Goal: Task Accomplishment & Management: Manage account settings

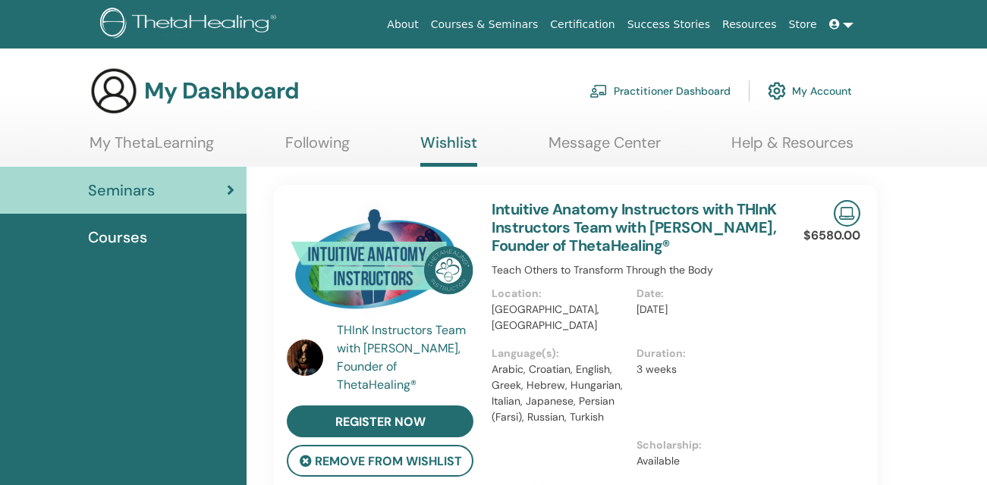
click at [846, 24] on link at bounding box center [841, 25] width 36 height 28
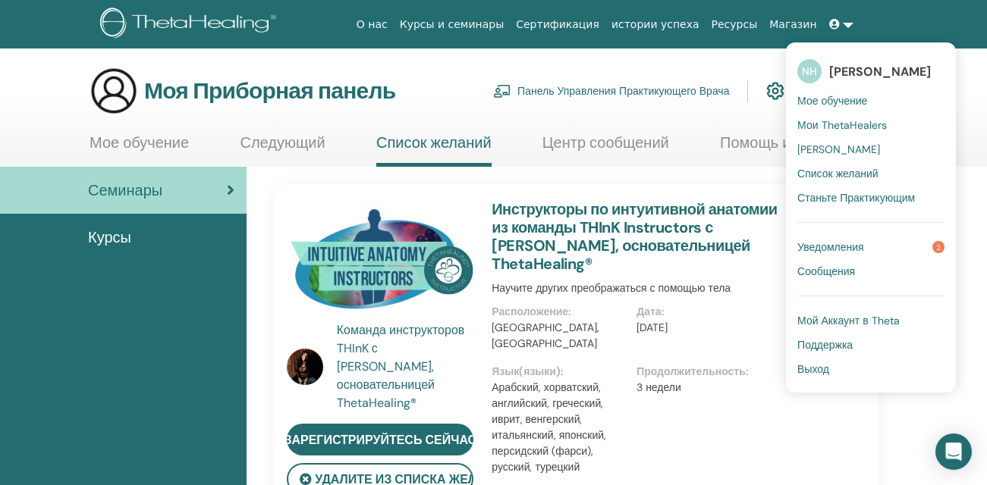
click at [748, 415] on div "Продолжительность : 3 недели" at bounding box center [708, 426] width 145 height 124
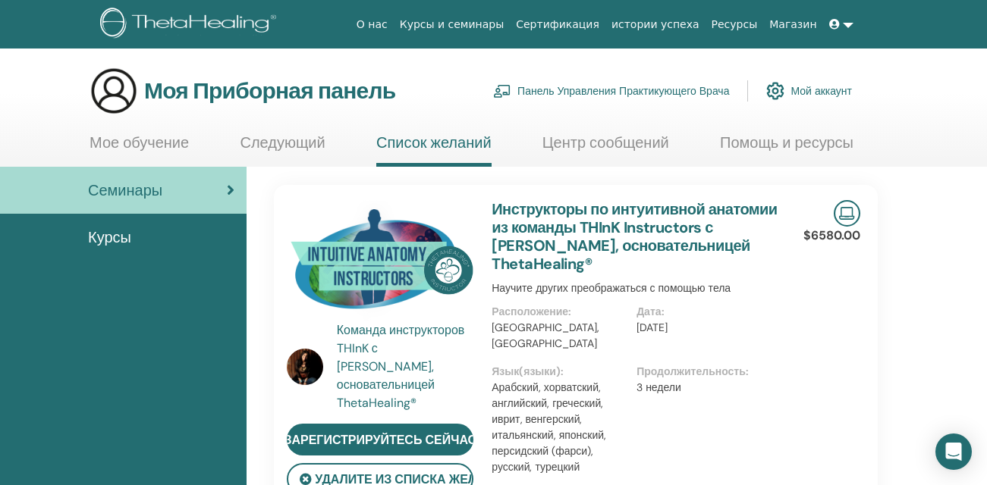
click at [152, 142] on ya-tr-span "Мое обучение" at bounding box center [138, 143] width 99 height 20
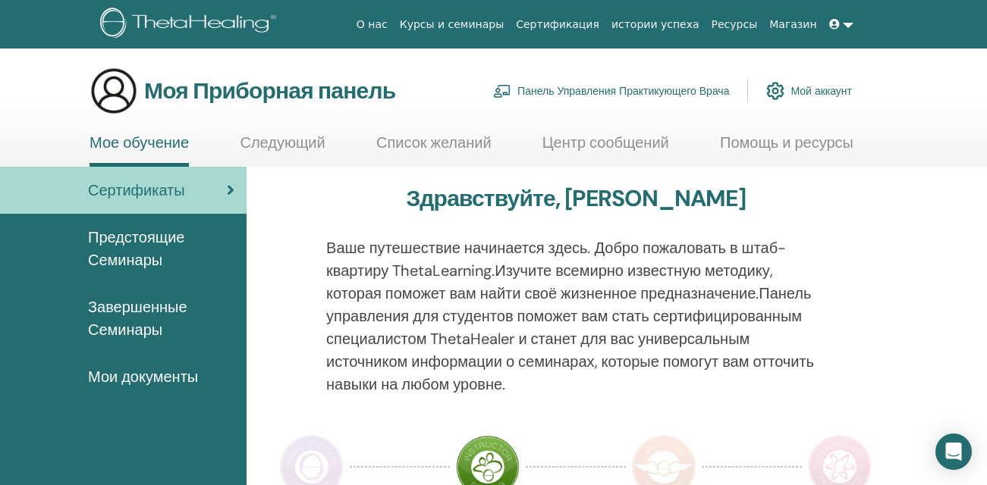
click at [148, 316] on ya-tr-span "Завершенные Семинары" at bounding box center [137, 318] width 99 height 42
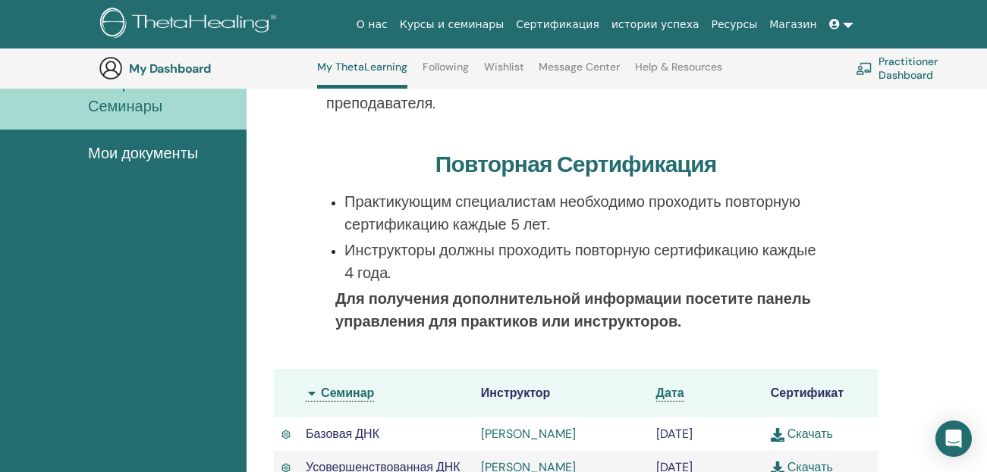
scroll to position [268, 0]
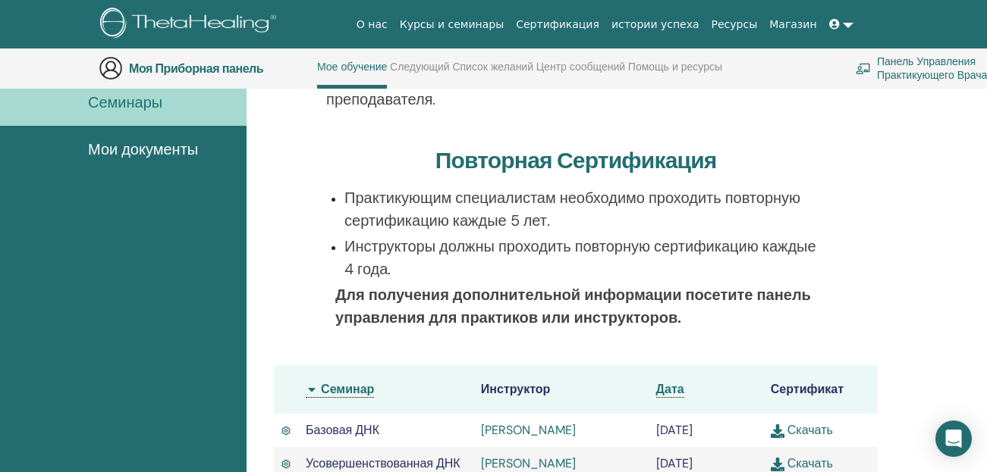
click at [890, 188] on div "Завершенные Семинары Ниже вы можете найти информацию о пройденных вами семинара…" at bounding box center [576, 278] width 640 height 678
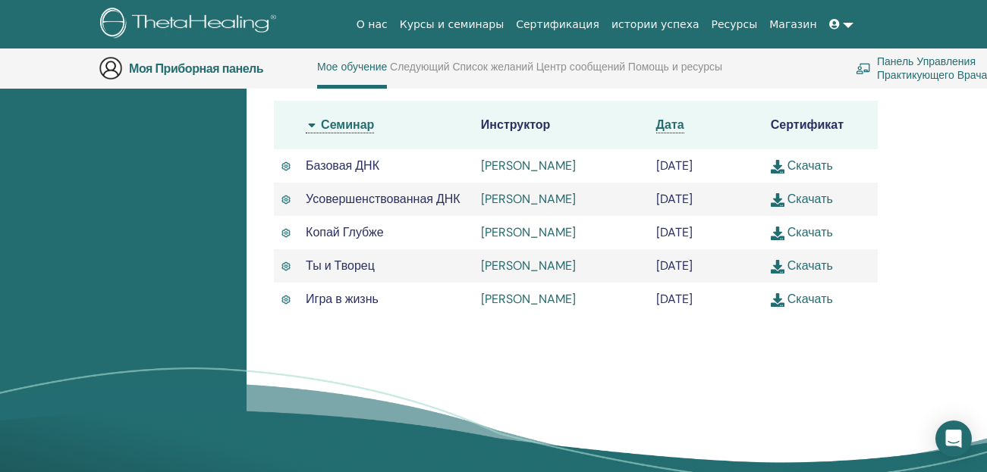
scroll to position [495, 0]
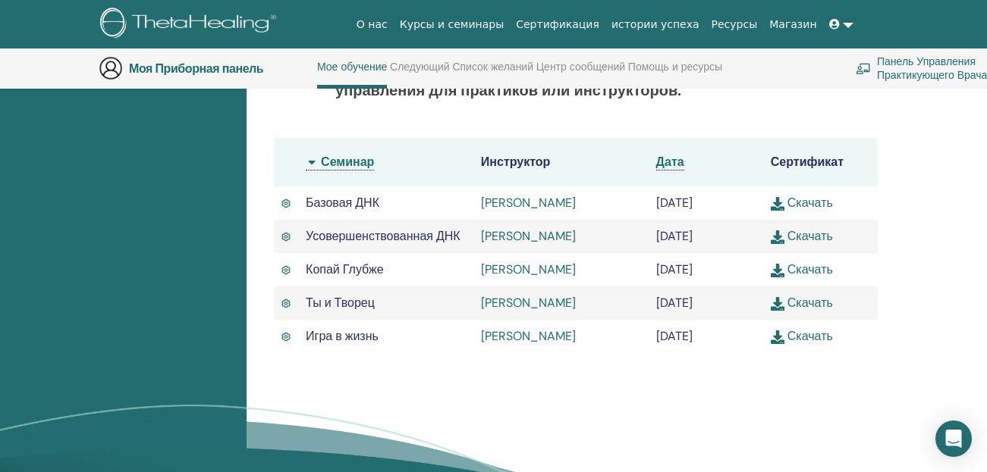
click at [803, 311] on link "Скачать" at bounding box center [801, 303] width 62 height 16
click at [805, 311] on link "Скачать" at bounding box center [801, 303] width 62 height 16
